Goal: Find specific page/section: Find specific page/section

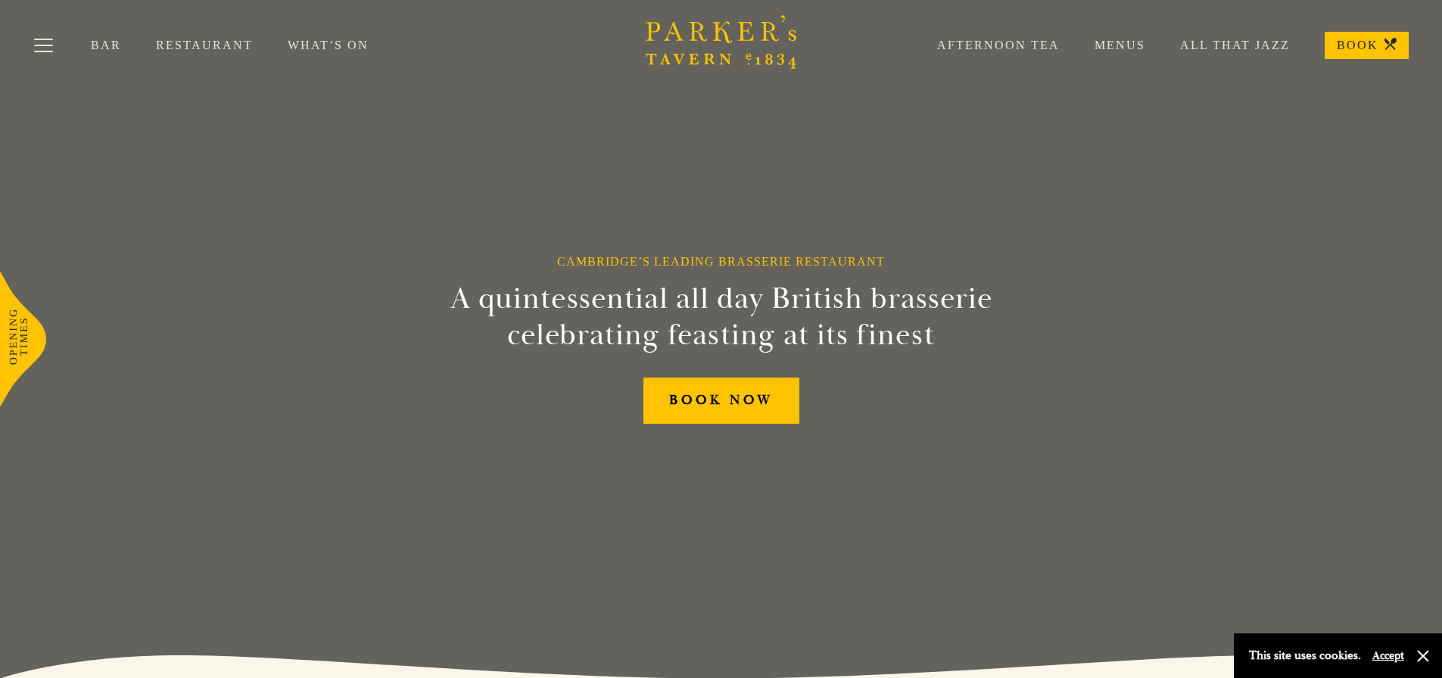
click at [1120, 44] on link "Menus" at bounding box center [1103, 45] width 86 height 15
click at [1218, 47] on link "All That Jazz" at bounding box center [1217, 45] width 145 height 15
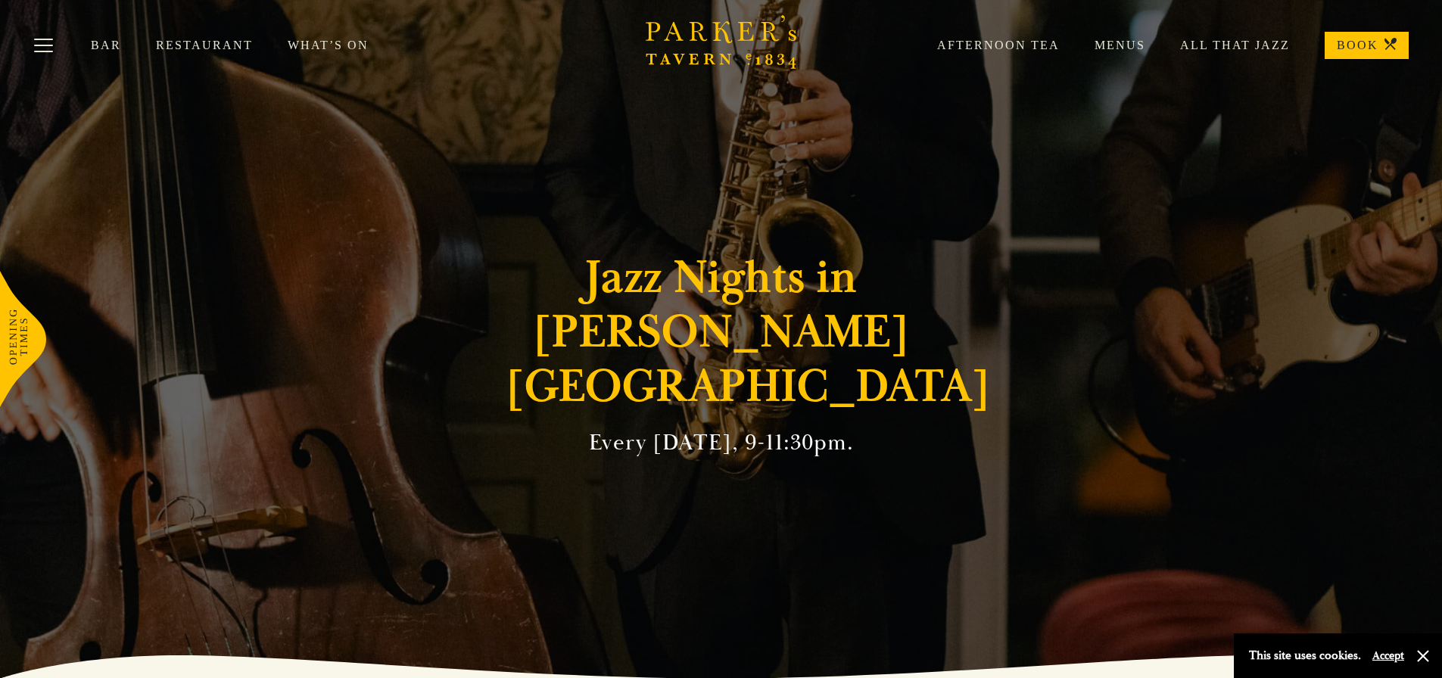
click at [326, 41] on link "What’s On" at bounding box center [346, 45] width 116 height 15
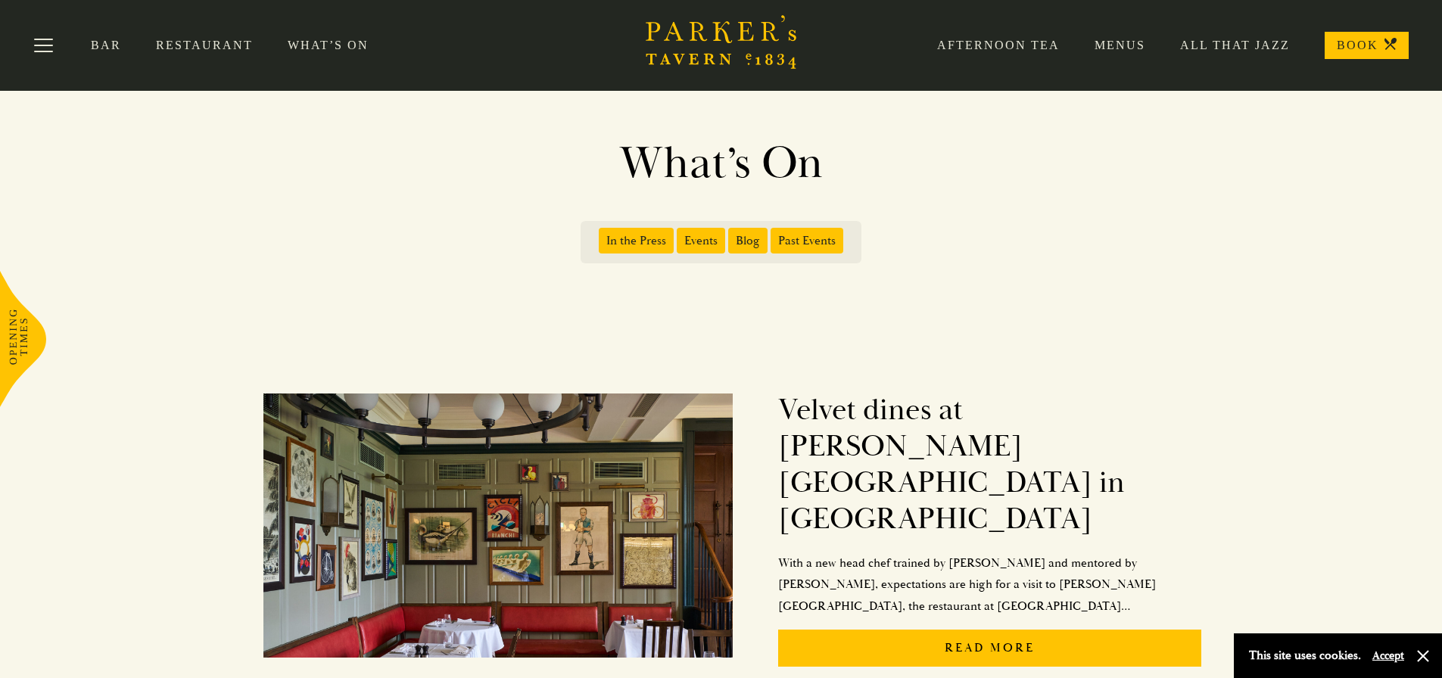
click at [703, 235] on span "Events" at bounding box center [701, 241] width 48 height 26
click at [680, 235] on input "Events" at bounding box center [680, 235] width 0 height 0
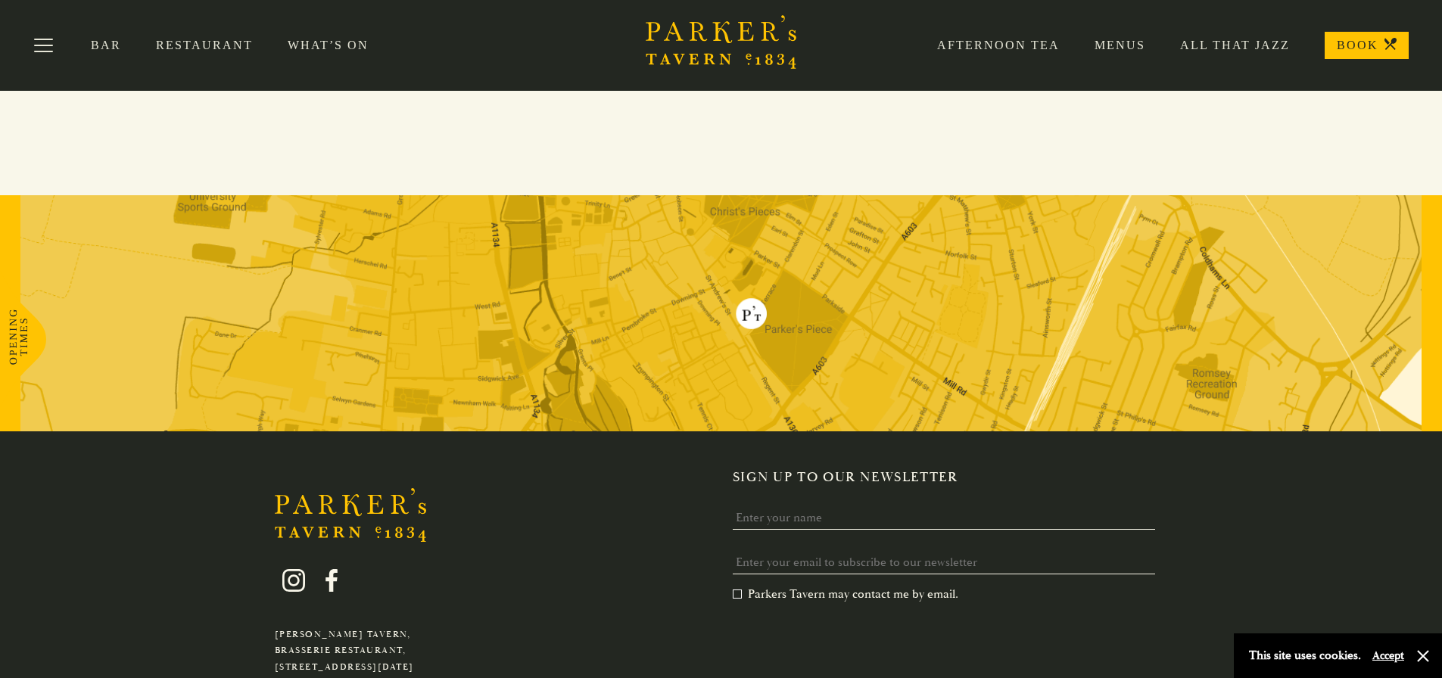
scroll to position [681, 0]
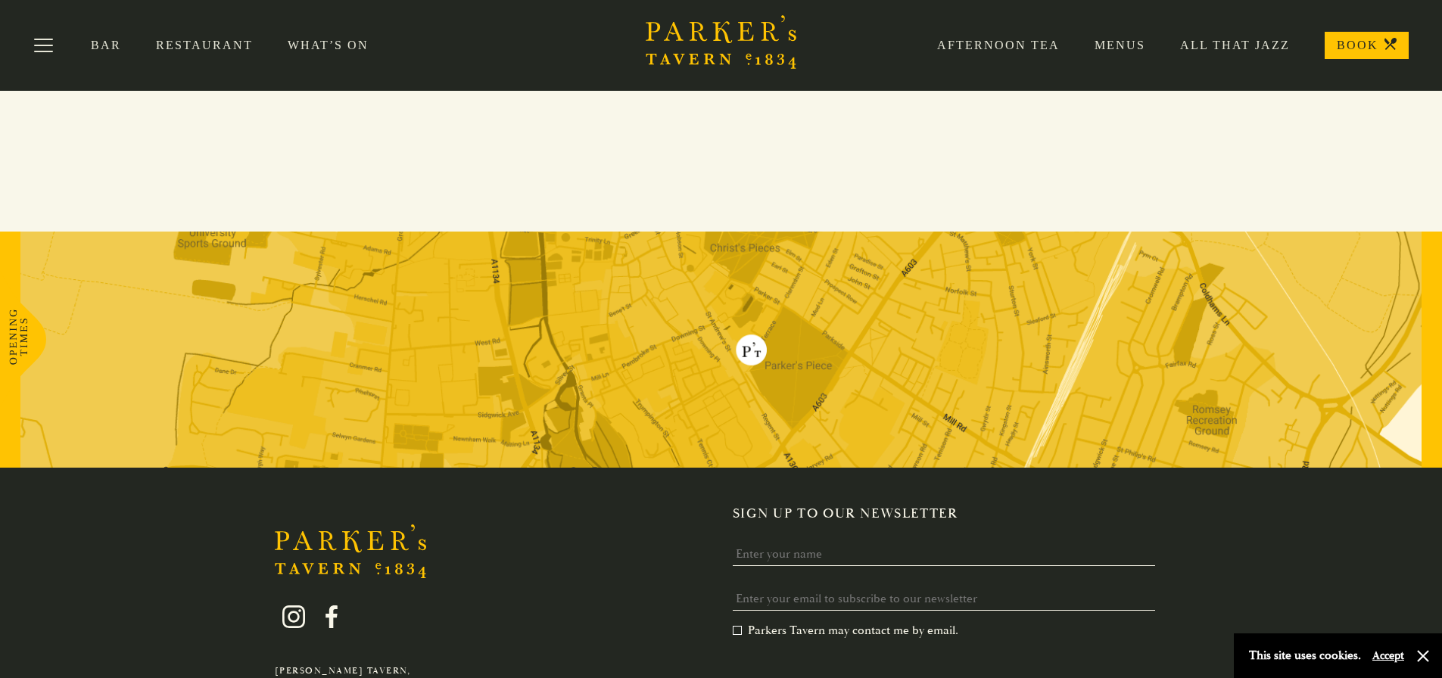
click at [826, 347] on img at bounding box center [720, 350] width 1401 height 236
